Goal: Information Seeking & Learning: Learn about a topic

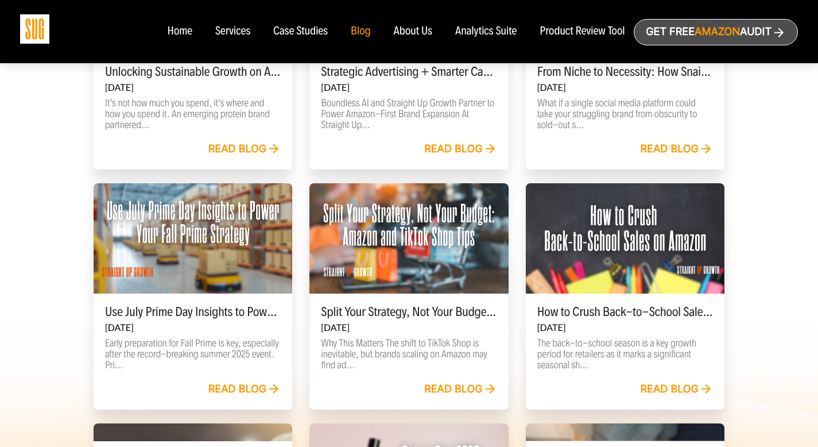
scroll to position [821, 0]
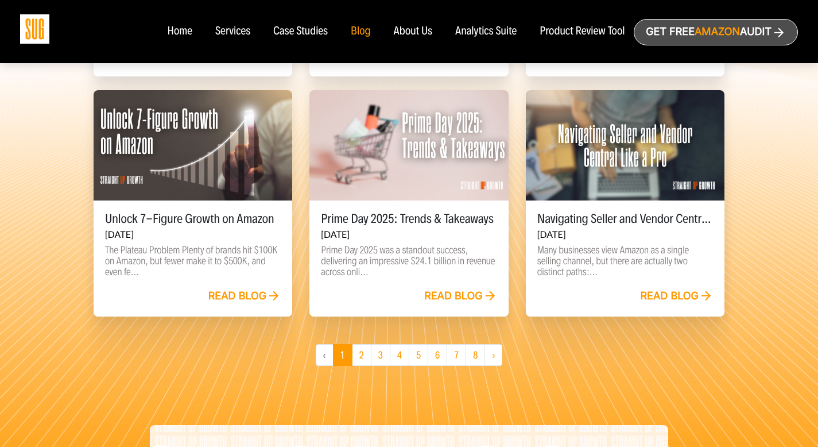
click at [611, 183] on div at bounding box center [625, 145] width 199 height 110
click at [607, 187] on div at bounding box center [625, 145] width 199 height 110
click at [606, 212] on h5 "Navigating Seller and Vendor Central Like a Pro" at bounding box center [625, 219] width 176 height 14
click at [605, 216] on h5 "Navigating Seller and Vendor Central Like a Pro" at bounding box center [625, 219] width 176 height 14
click at [617, 160] on div at bounding box center [625, 145] width 199 height 110
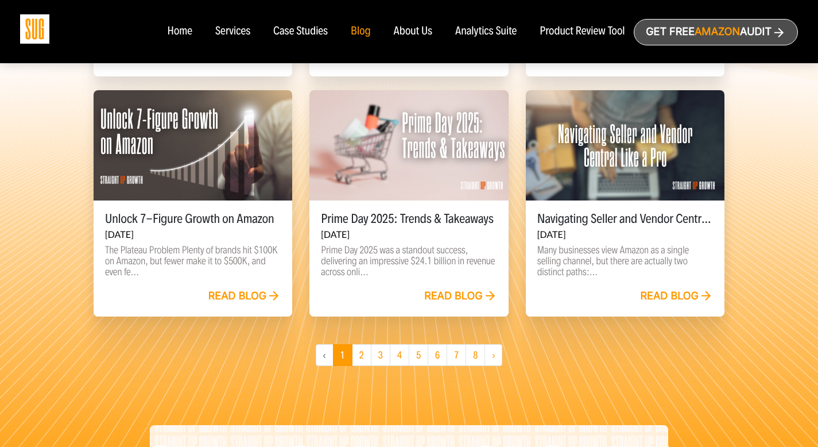
click at [660, 303] on div "Read blog" at bounding box center [625, 303] width 199 height 28
click at [660, 296] on link "Read blog" at bounding box center [677, 296] width 73 height 13
